Goal: Navigation & Orientation: Find specific page/section

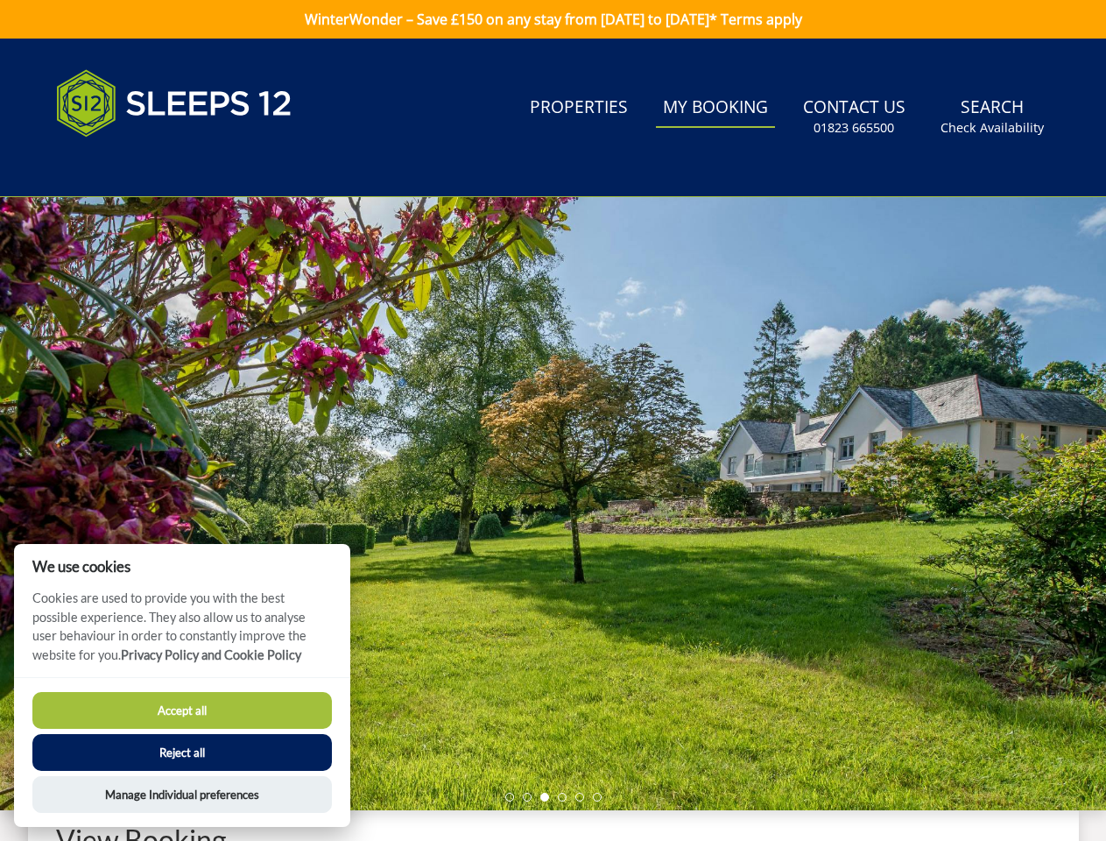
click at [553, 420] on div at bounding box center [553, 503] width 1106 height 613
click at [993, 117] on link "Search Check Availability" at bounding box center [992, 116] width 117 height 57
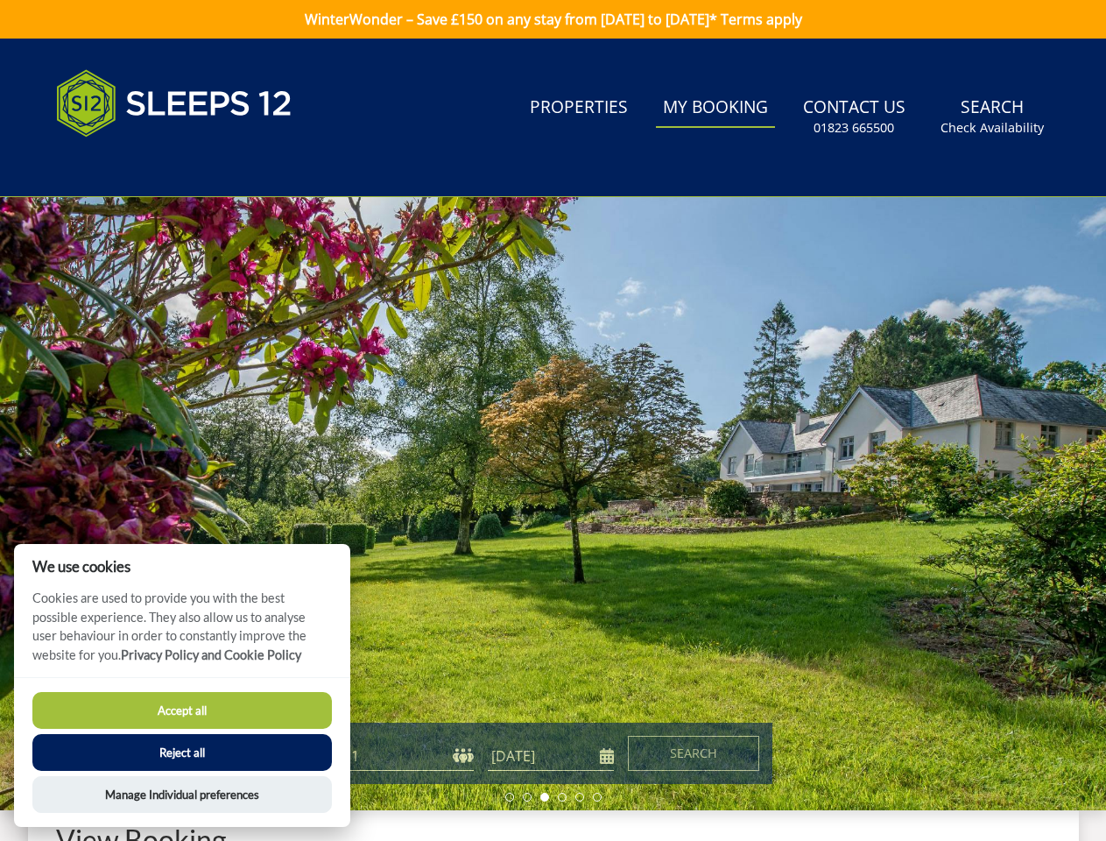
click at [553, 504] on div at bounding box center [553, 503] width 1106 height 613
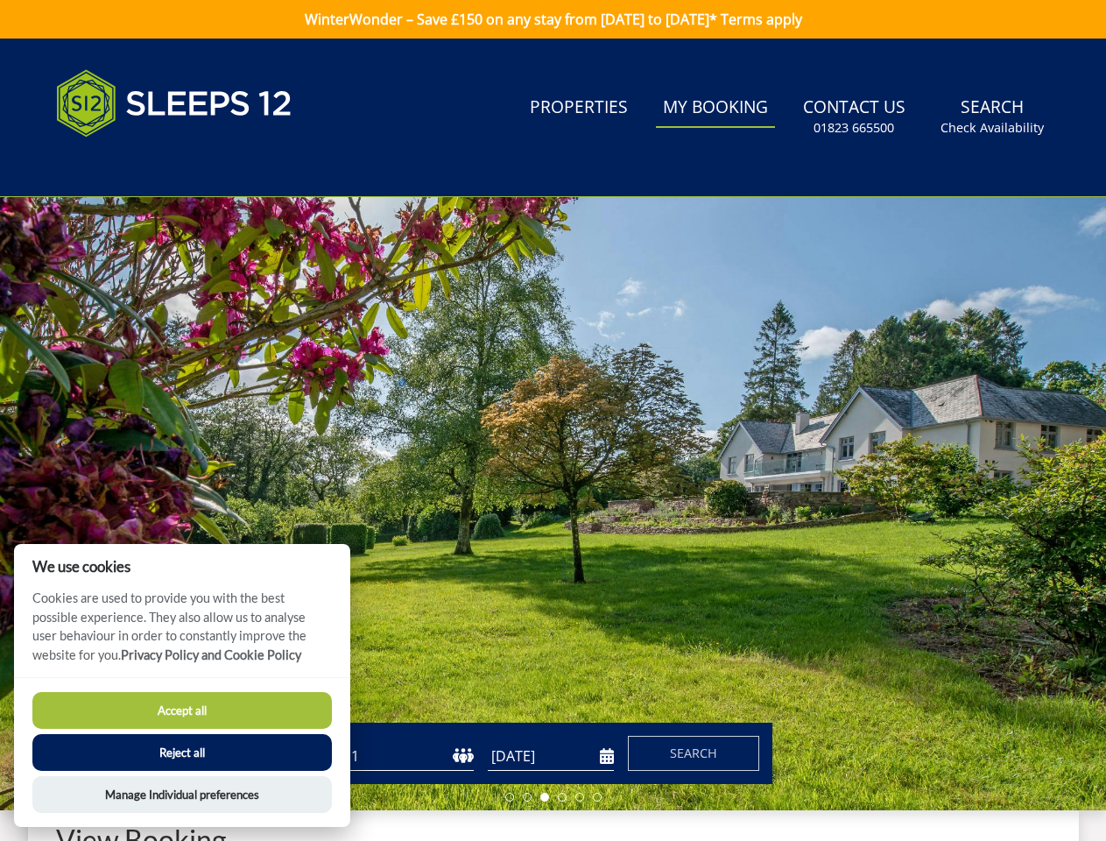
click at [510, 797] on li at bounding box center [509, 797] width 9 height 9
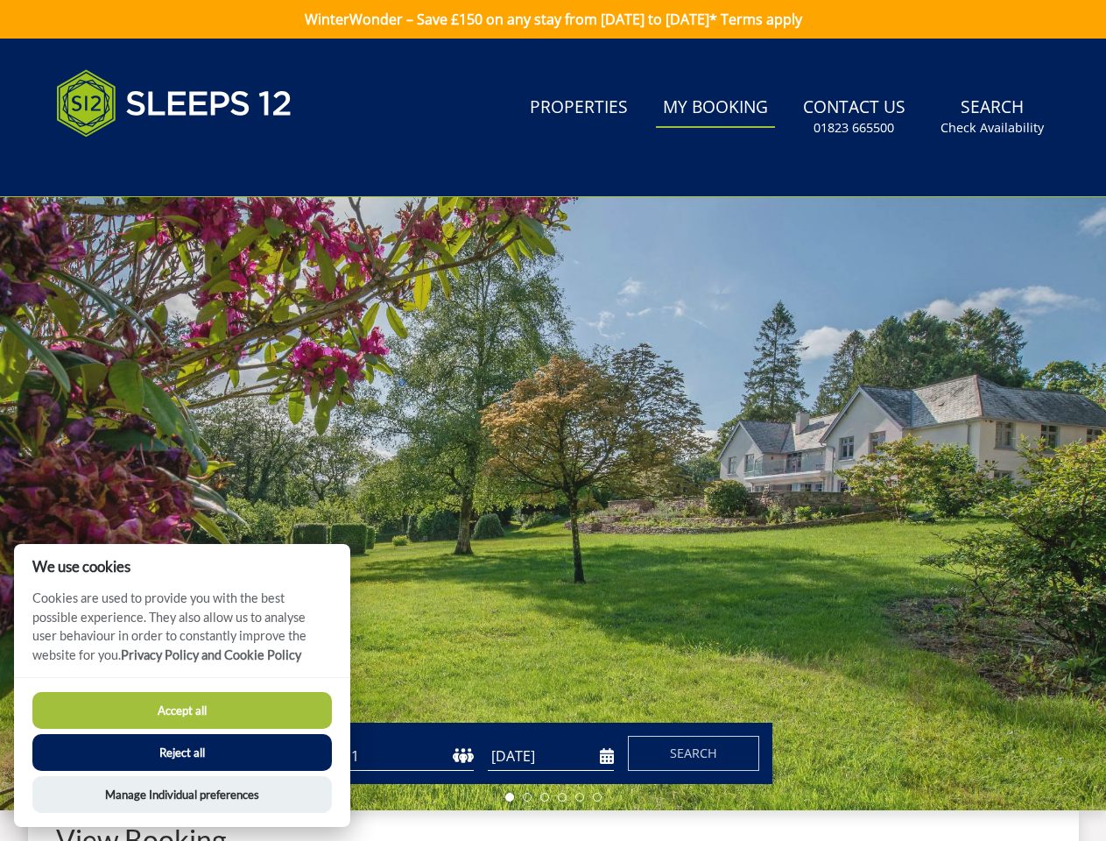
click at [527, 797] on li at bounding box center [527, 797] width 9 height 9
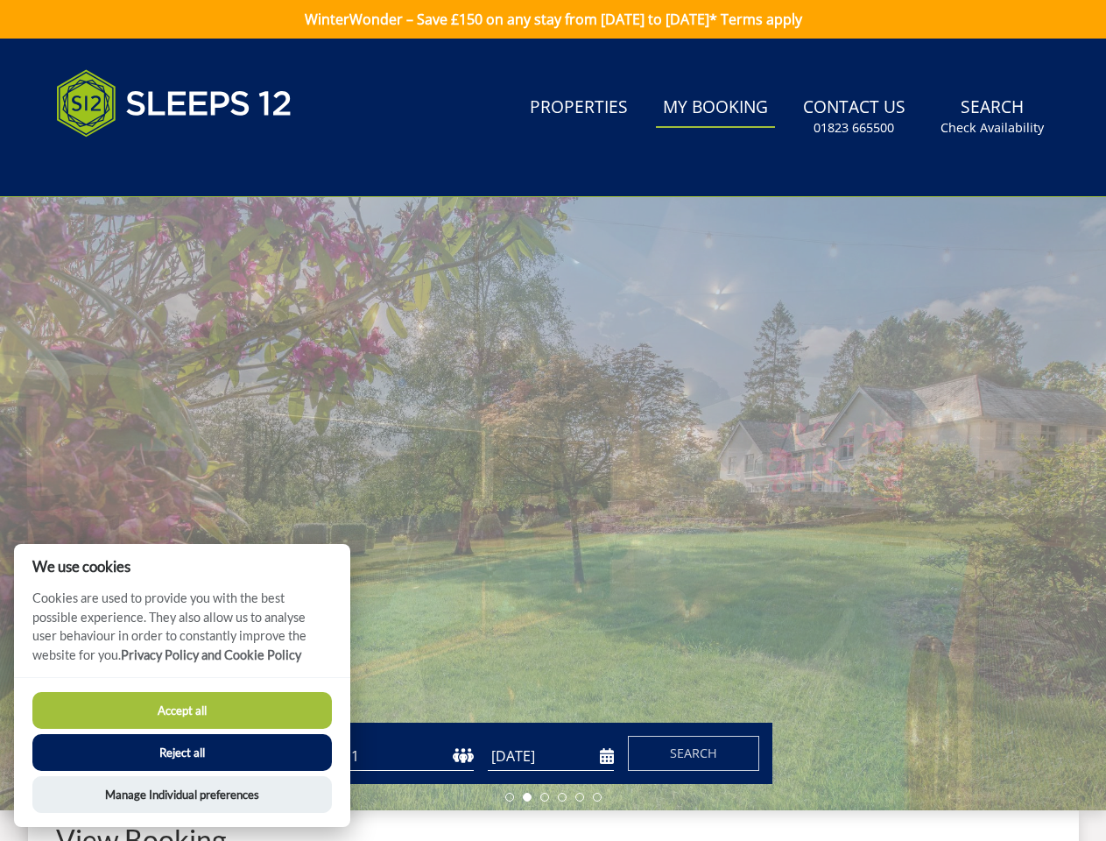
click at [545, 797] on li at bounding box center [544, 797] width 9 height 9
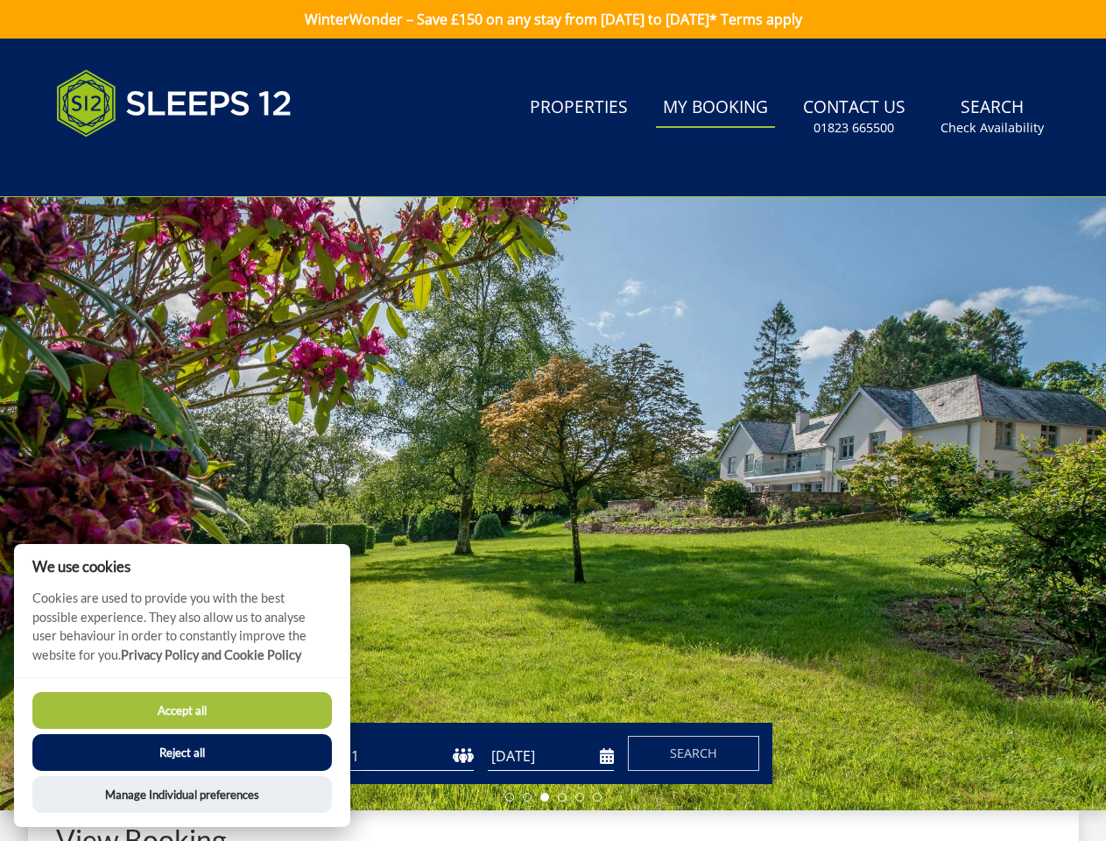
click at [562, 797] on li at bounding box center [562, 797] width 9 height 9
click at [580, 797] on li at bounding box center [580, 797] width 9 height 9
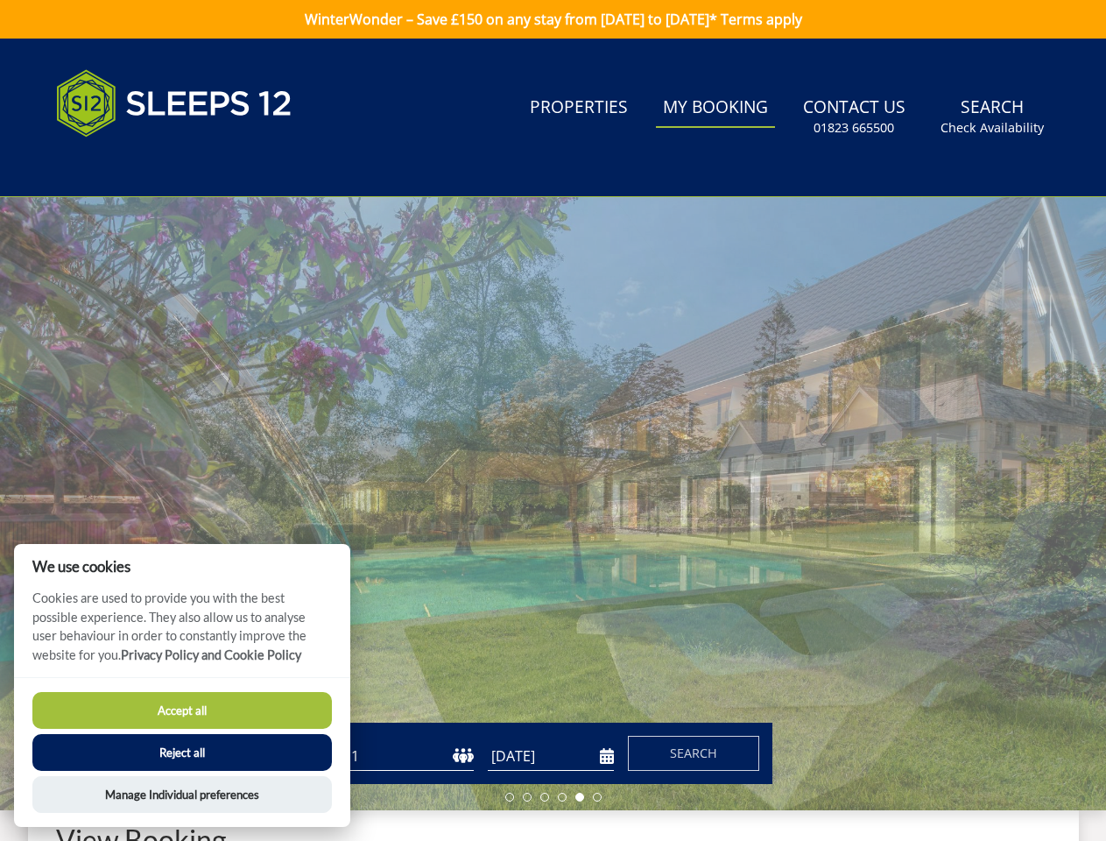
click at [597, 797] on li at bounding box center [597, 797] width 9 height 9
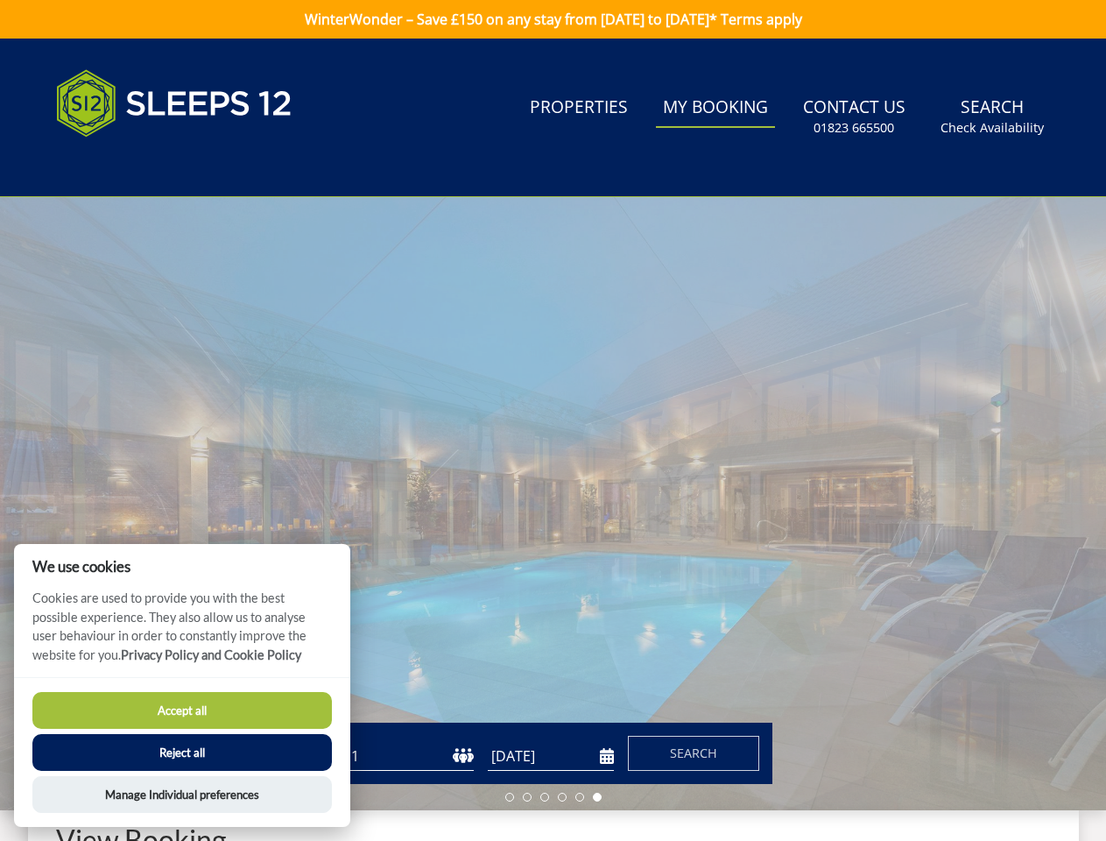
click at [182, 710] on button "Accept all" at bounding box center [182, 710] width 300 height 37
